Goal: Information Seeking & Learning: Learn about a topic

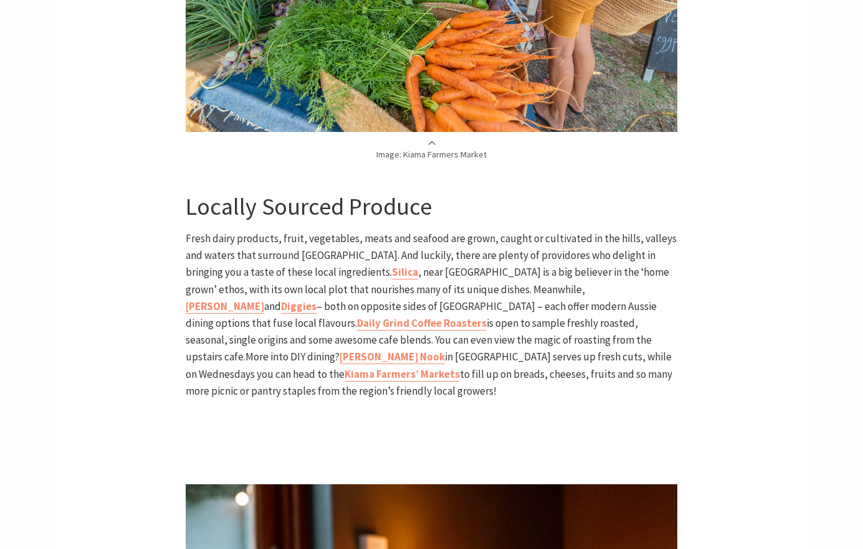
scroll to position [1535, 0]
click at [369, 273] on span ", near Kiama’s Surf Beach is a big believer in the ‘home grown’ ethos, with its…" at bounding box center [427, 281] width 483 height 31
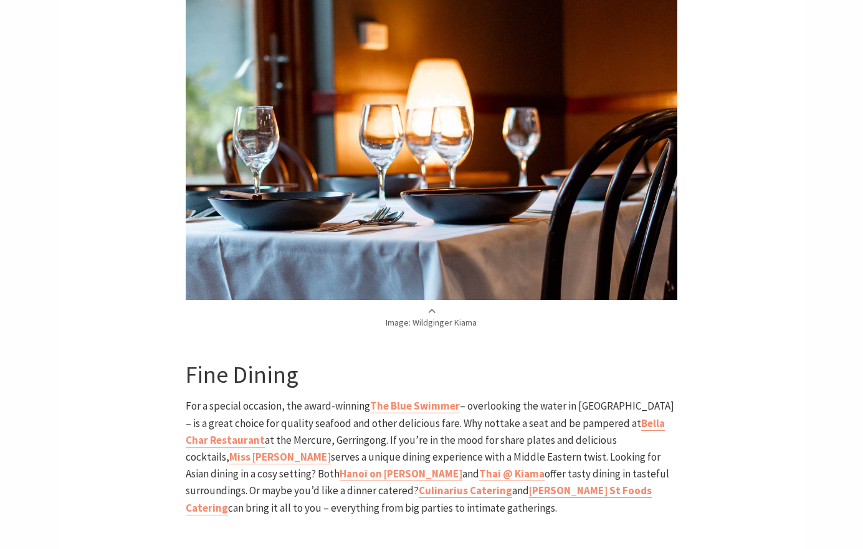
scroll to position [2051, 0]
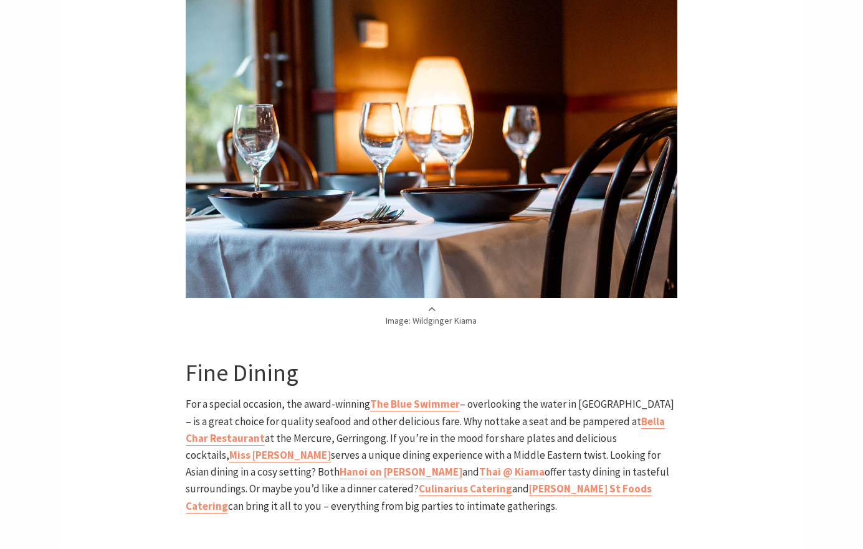
click at [143, 415] on div "Home Articles A food lover’s tour of Kiama A food lover’s tour of Kiama If the …" at bounding box center [431, 356] width 747 height 4216
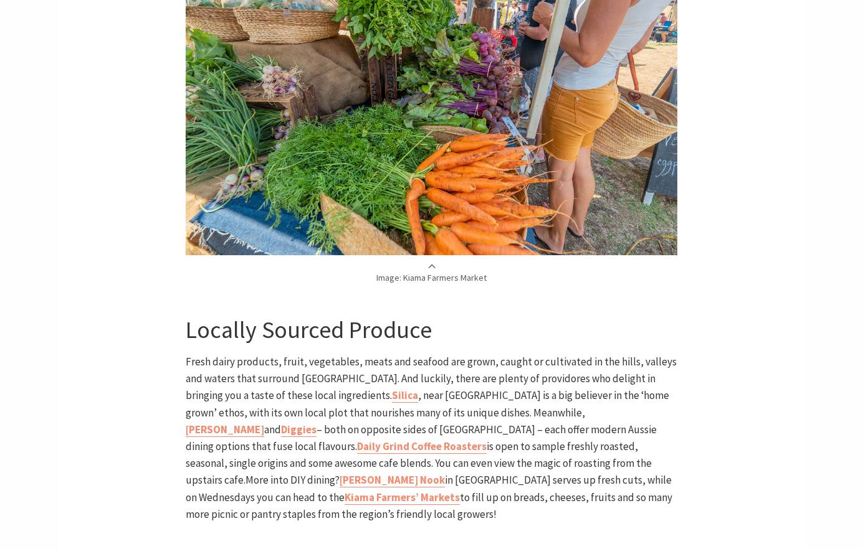
scroll to position [1596, 0]
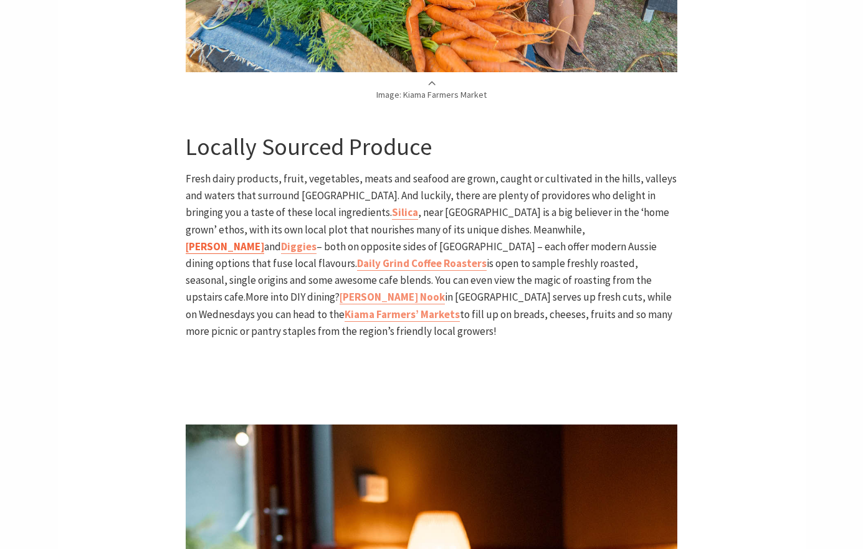
click at [264, 240] on b "[PERSON_NAME]" at bounding box center [225, 247] width 78 height 14
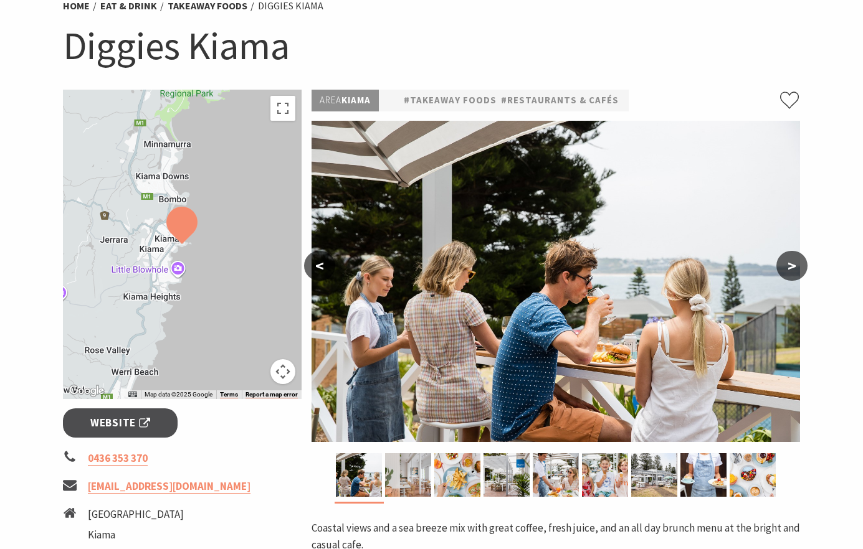
scroll to position [115, 0]
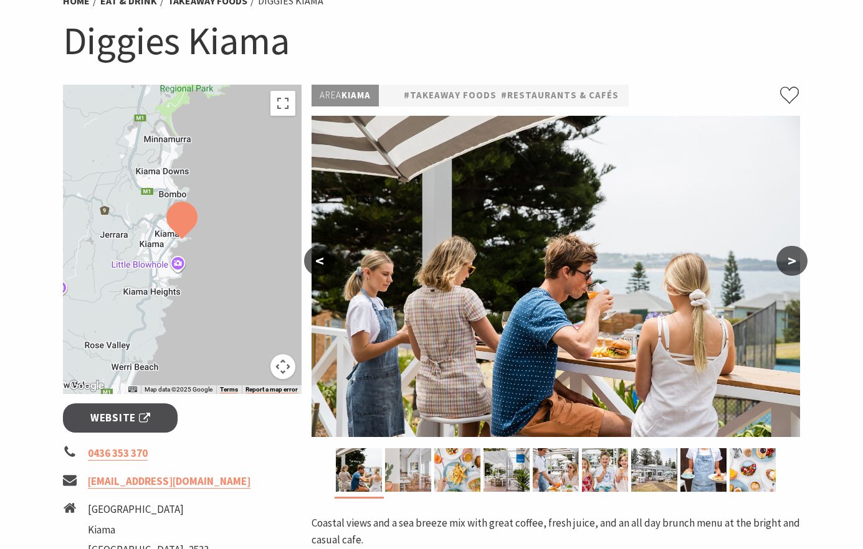
click at [792, 263] on button ">" at bounding box center [791, 261] width 31 height 30
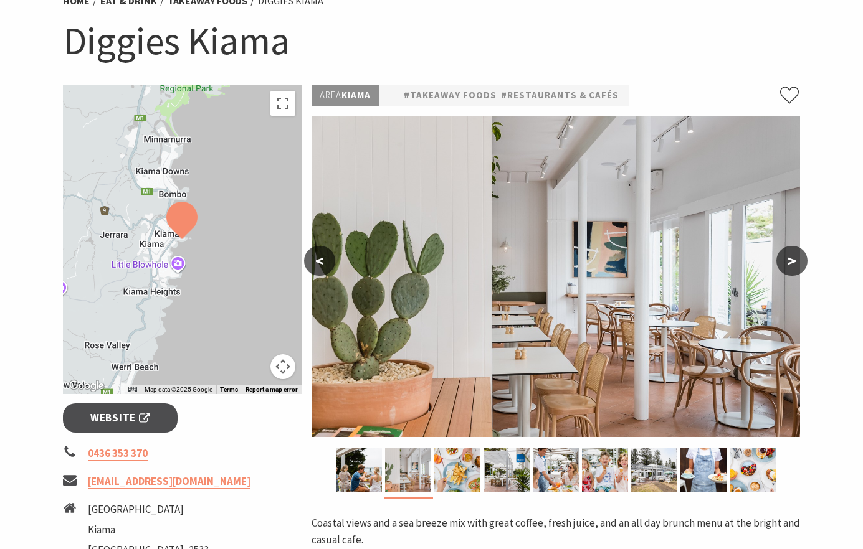
click at [792, 263] on button ">" at bounding box center [791, 261] width 31 height 30
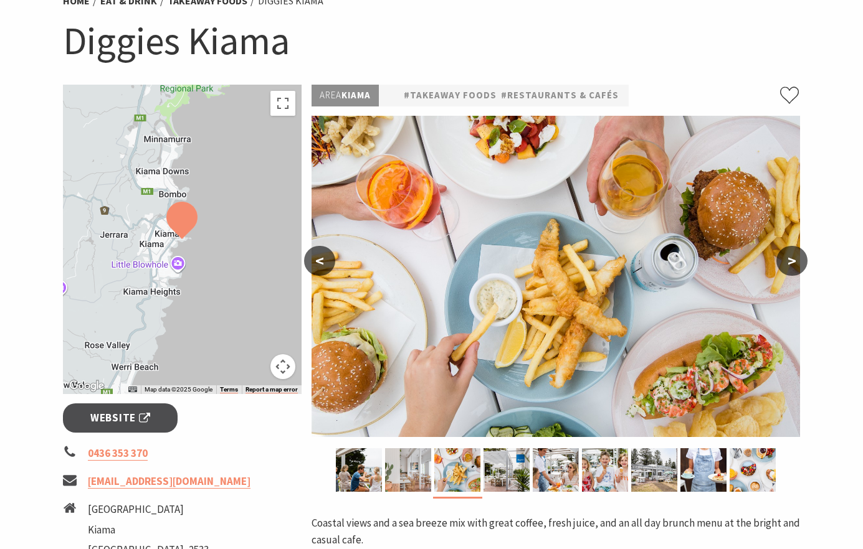
click at [792, 263] on button ">" at bounding box center [791, 261] width 31 height 30
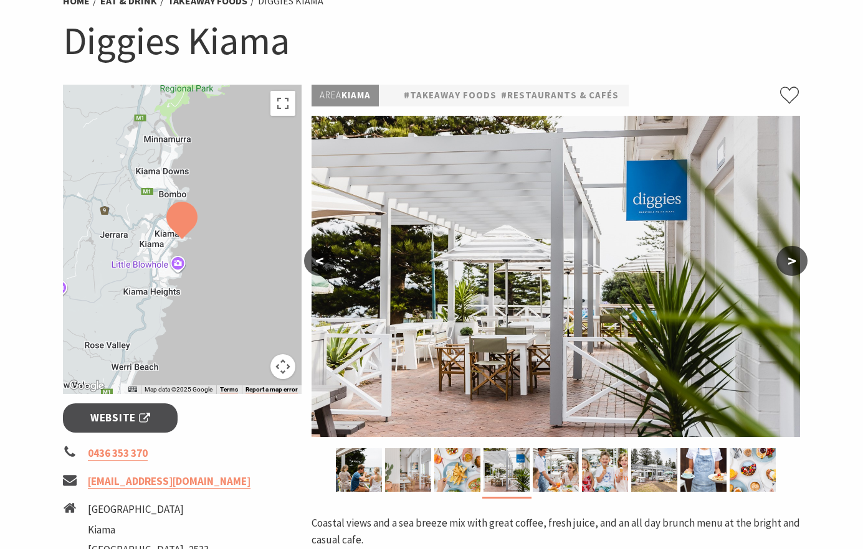
click at [792, 263] on button ">" at bounding box center [791, 261] width 31 height 30
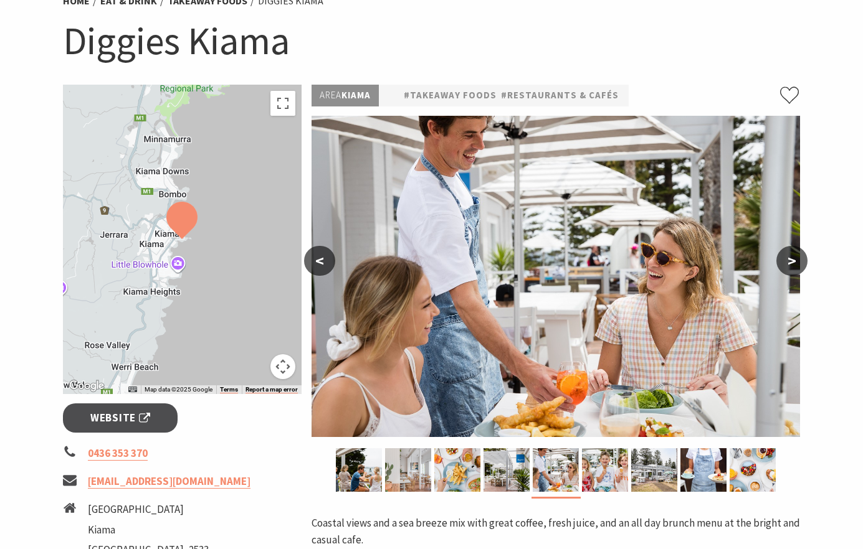
click at [792, 263] on button ">" at bounding box center [791, 261] width 31 height 30
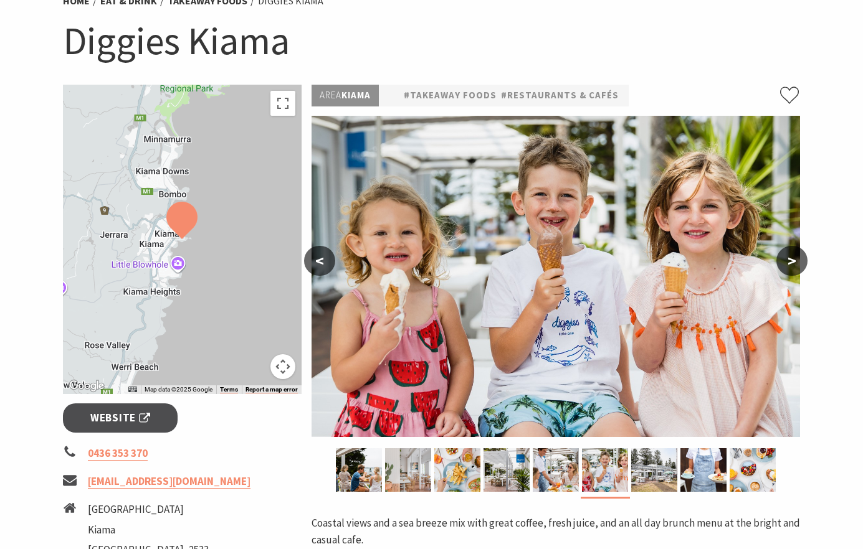
click at [798, 258] on button ">" at bounding box center [791, 261] width 31 height 30
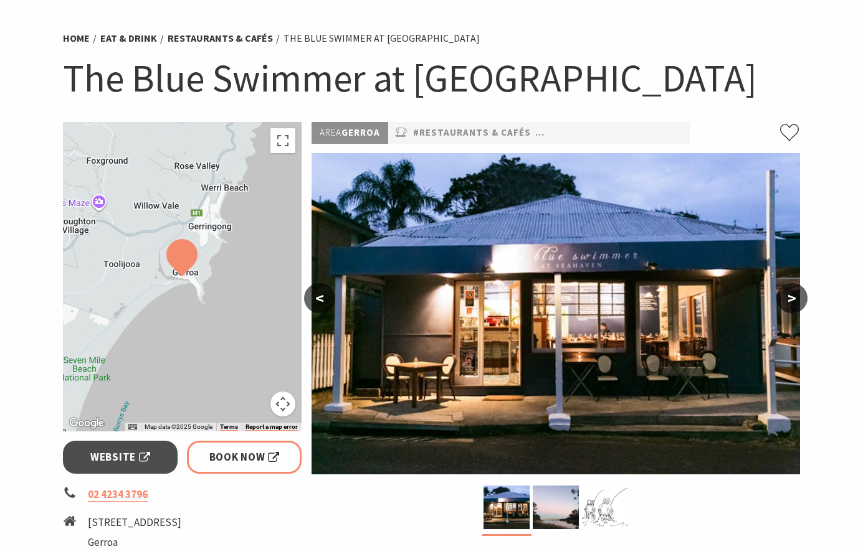
scroll to position [111, 0]
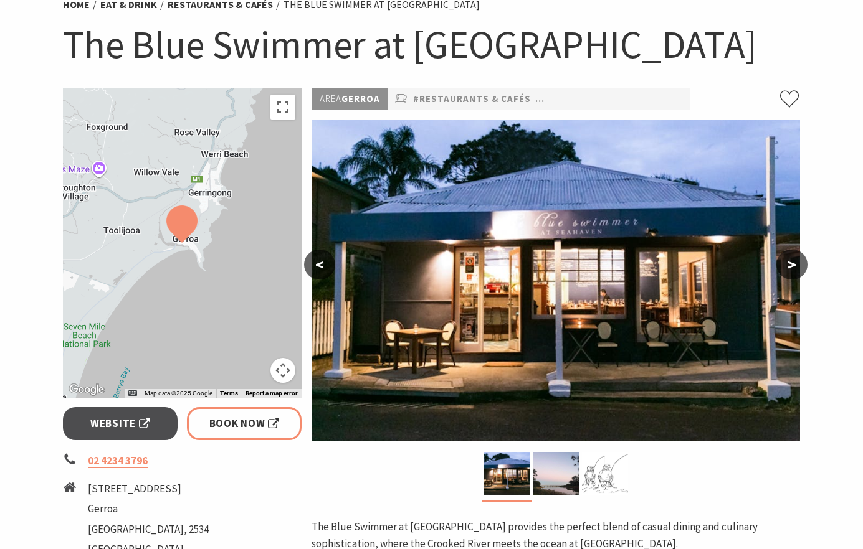
click at [797, 267] on button ">" at bounding box center [791, 265] width 31 height 30
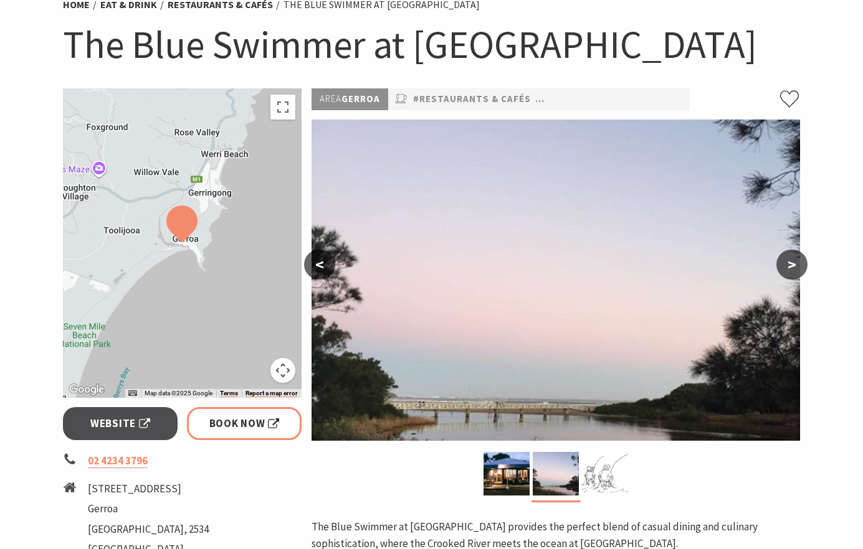
click at [797, 267] on button ">" at bounding box center [791, 265] width 31 height 30
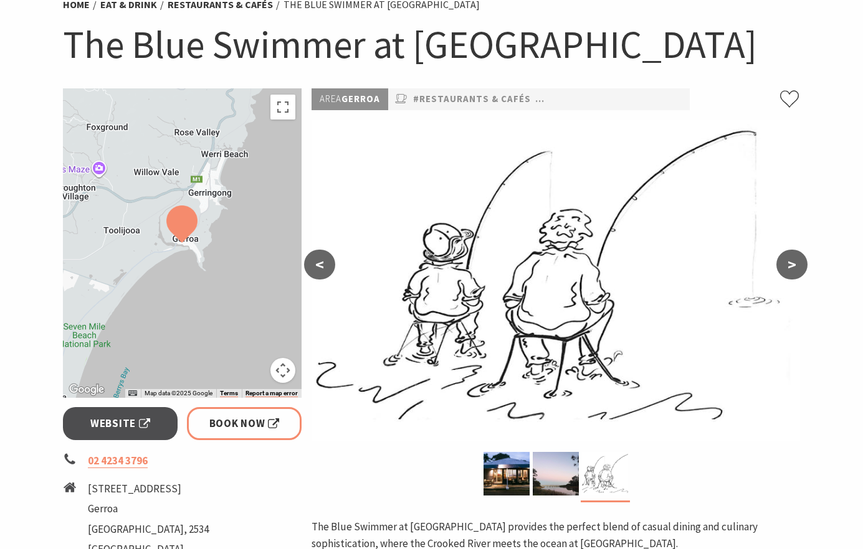
click at [797, 267] on button ">" at bounding box center [791, 265] width 31 height 30
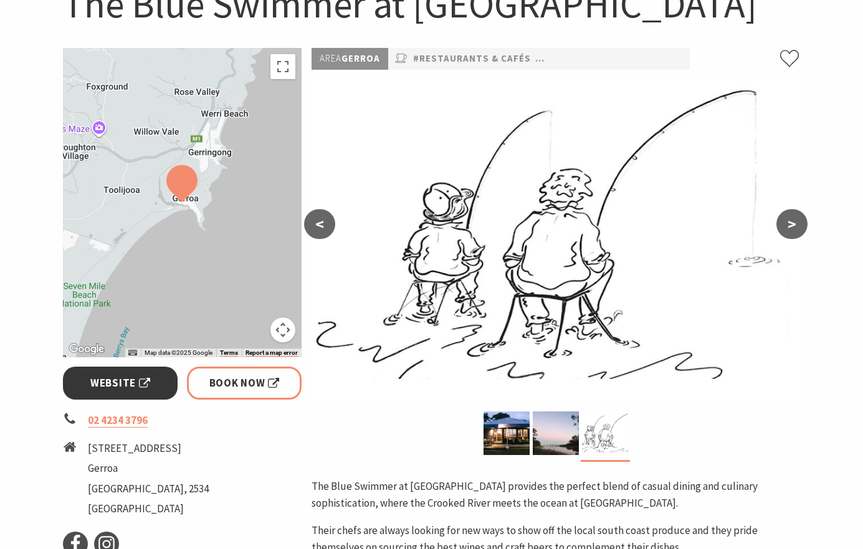
click at [128, 385] on span "Website" at bounding box center [120, 383] width 60 height 17
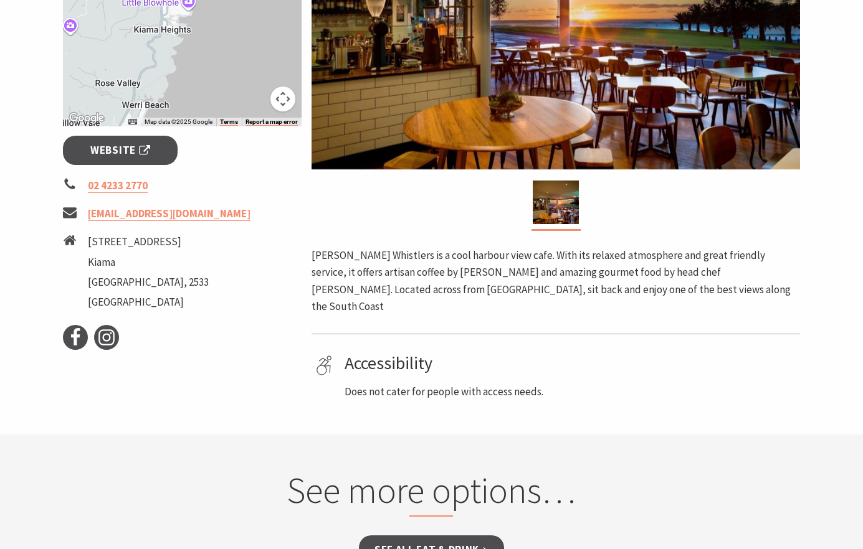
scroll to position [395, 0]
